Goal: Navigation & Orientation: Find specific page/section

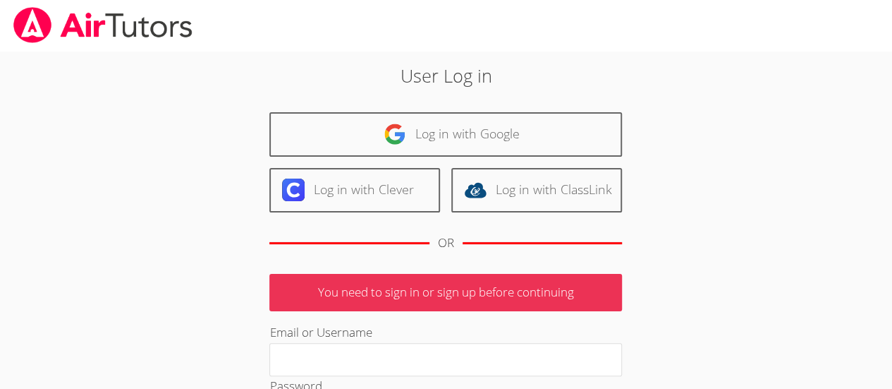
type input "Deniseandrews@airtutors.org"
click at [486, 306] on p "You need to sign in or sign up before continuing" at bounding box center [445, 292] width 353 height 37
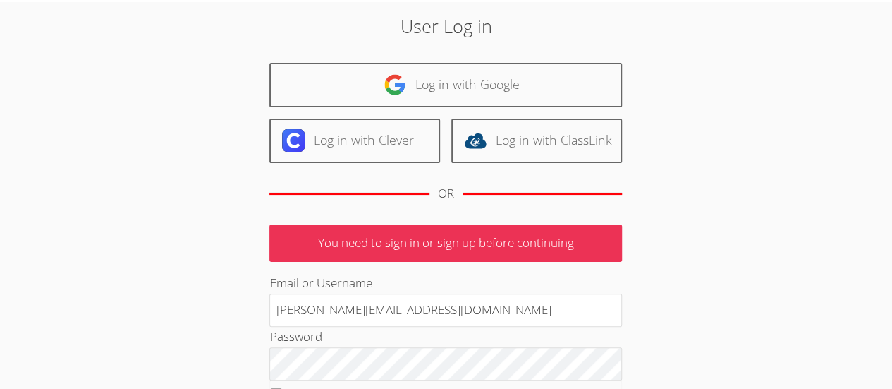
scroll to position [51, 0]
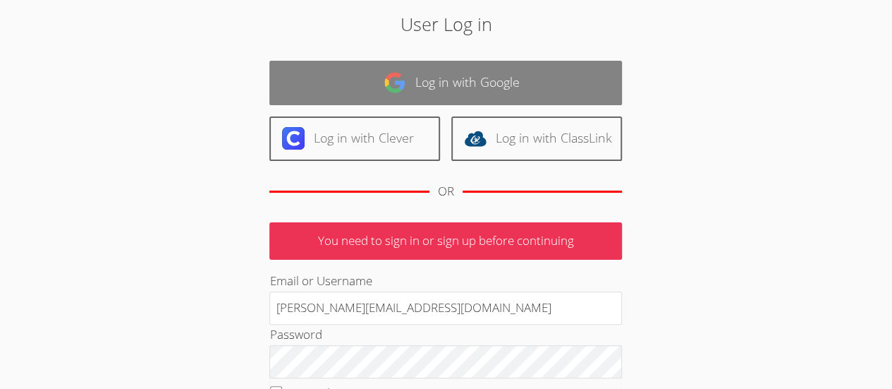
click at [474, 78] on link "Log in with Google" at bounding box center [445, 83] width 353 height 44
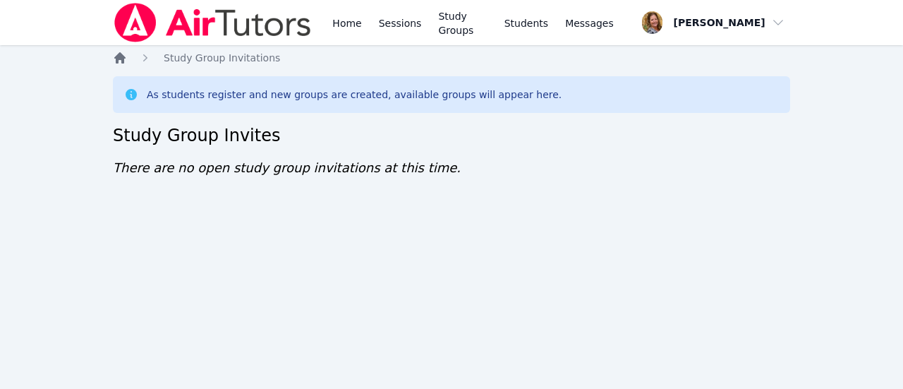
click at [120, 59] on icon "Breadcrumb" at bounding box center [119, 57] width 11 height 11
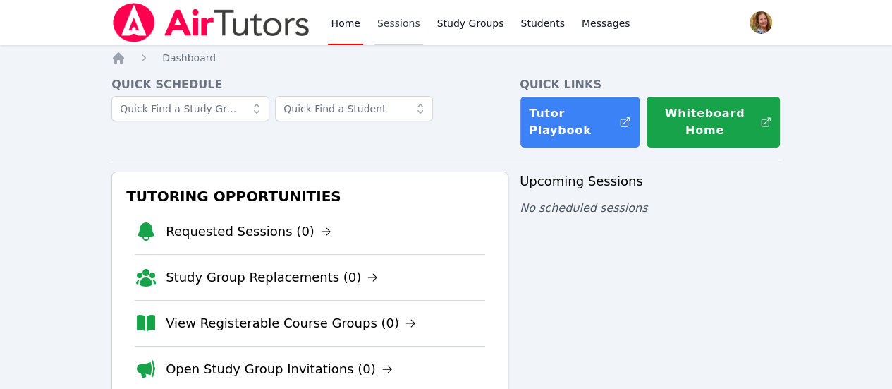
click at [400, 30] on link "Sessions" at bounding box center [399, 22] width 49 height 45
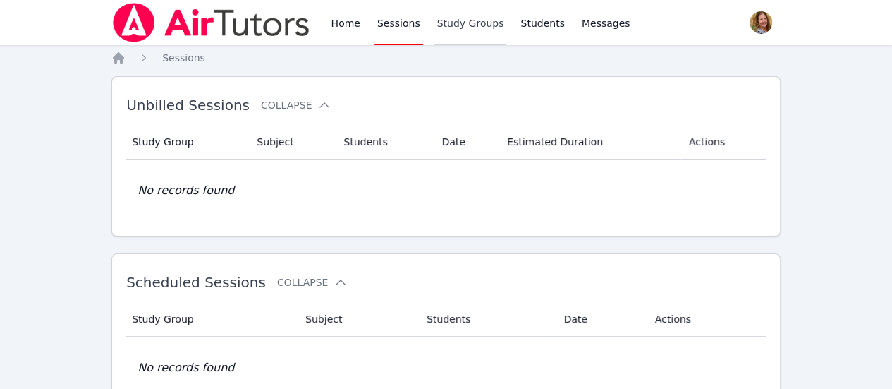
click at [472, 20] on link "Study Groups" at bounding box center [471, 22] width 73 height 45
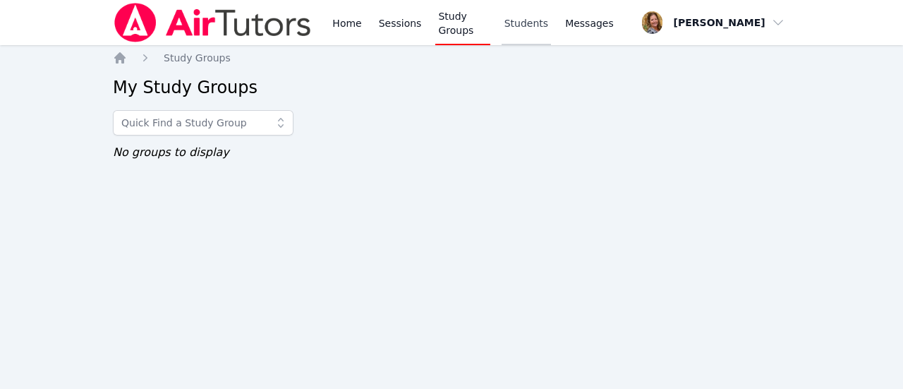
click at [537, 23] on link "Students" at bounding box center [526, 22] width 49 height 45
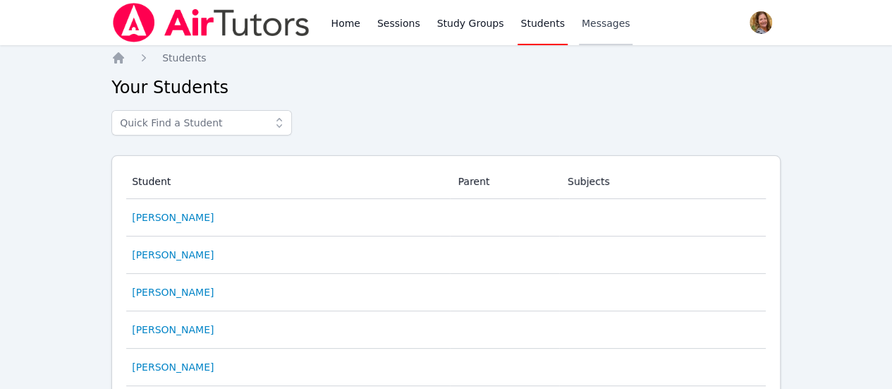
click at [586, 28] on span "Messages" at bounding box center [606, 23] width 49 height 14
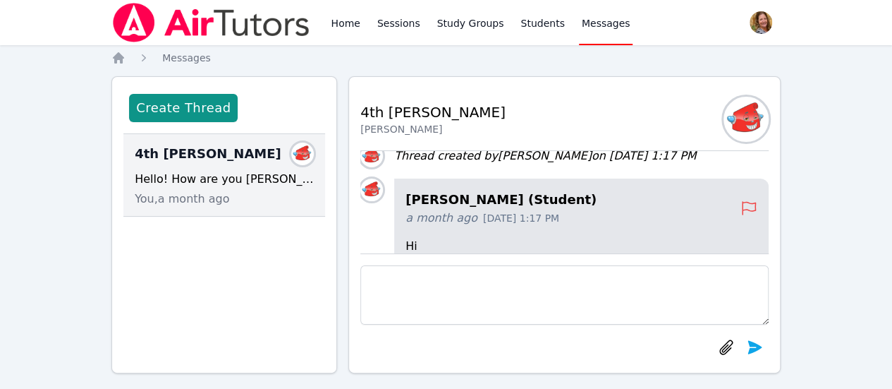
scroll to position [-226, 0]
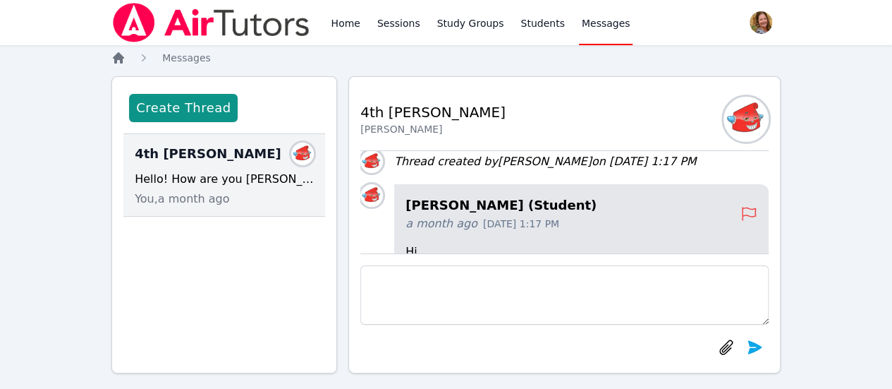
click at [120, 59] on icon "Breadcrumb" at bounding box center [118, 57] width 11 height 11
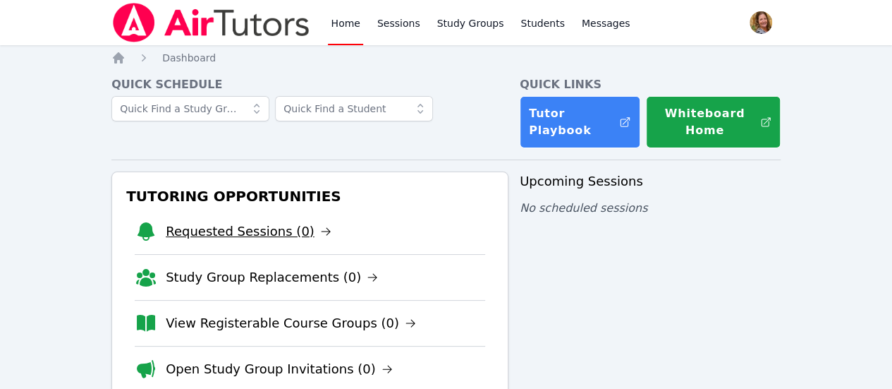
click at [262, 225] on link "Requested Sessions (0)" at bounding box center [249, 232] width 166 height 20
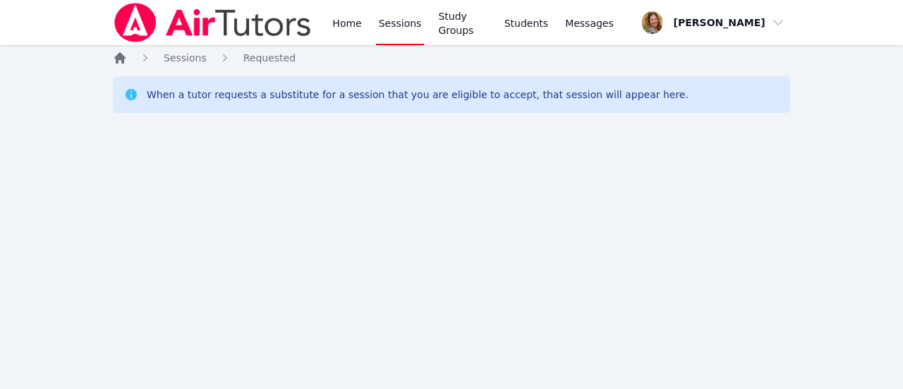
click at [126, 57] on icon "Breadcrumb" at bounding box center [120, 58] width 14 height 14
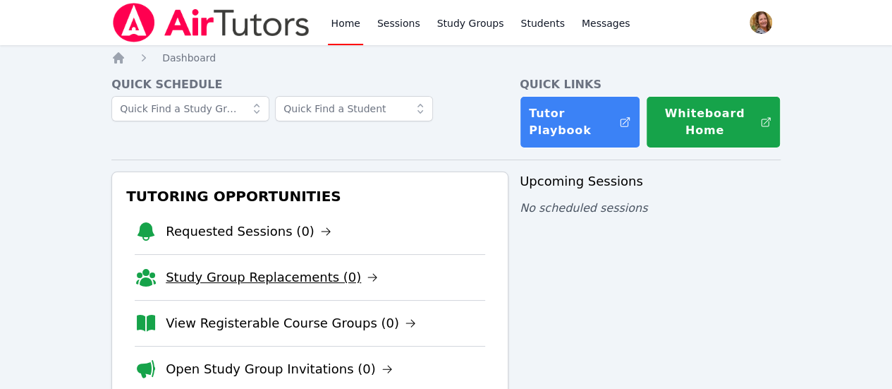
click at [200, 284] on link "Study Group Replacements (0)" at bounding box center [272, 277] width 212 height 20
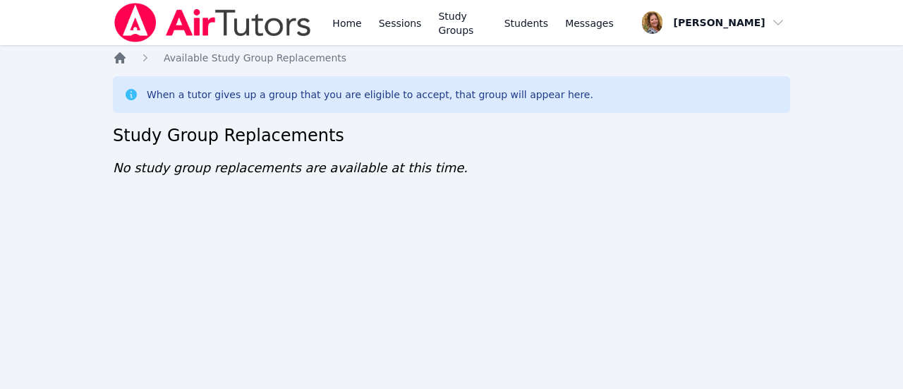
click at [119, 59] on icon "Breadcrumb" at bounding box center [119, 57] width 11 height 11
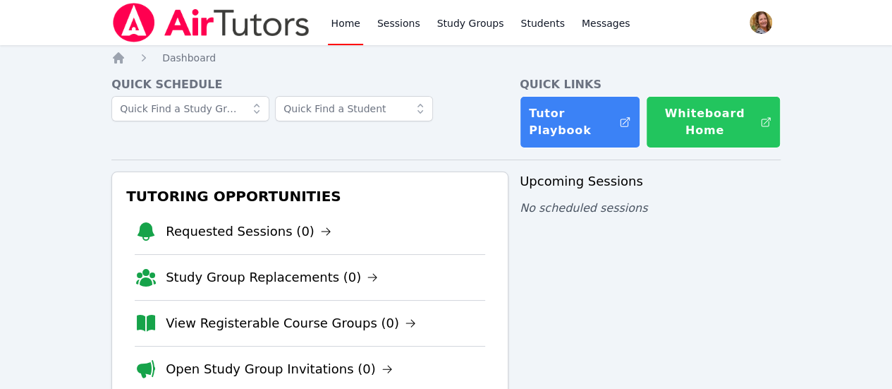
click at [710, 120] on button "Whiteboard Home" at bounding box center [713, 122] width 135 height 52
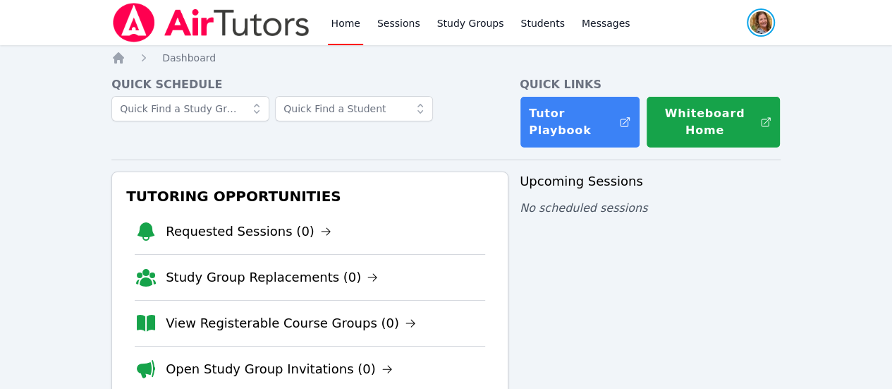
click at [746, 25] on span "button" at bounding box center [761, 22] width 31 height 31
click at [672, 75] on button "Logout" at bounding box center [704, 80] width 135 height 25
